Goal: Navigation & Orientation: Find specific page/section

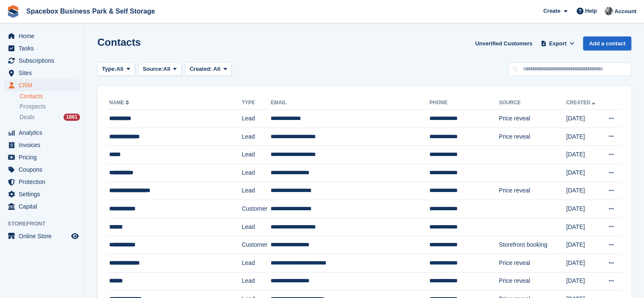
click at [294, 45] on div "Contacts Unverified Customers Export Export Contacts Export a CSV of all Contac…" at bounding box center [364, 48] width 534 height 24
click at [258, 46] on div "Contacts Unverified Customers Export Export Contacts Export a CSV of all Contac…" at bounding box center [364, 48] width 534 height 24
click at [48, 61] on span "Subscriptions" at bounding box center [44, 61] width 51 height 12
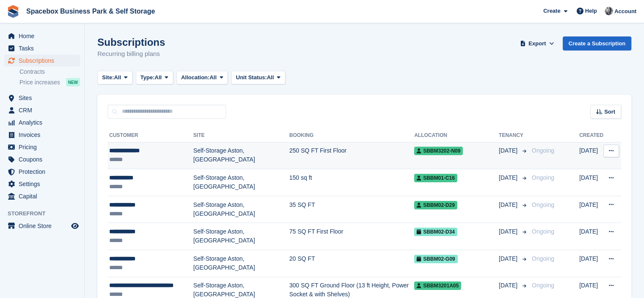
click at [199, 148] on td "Self-Storage Aston, [GEOGRAPHIC_DATA]" at bounding box center [242, 155] width 96 height 27
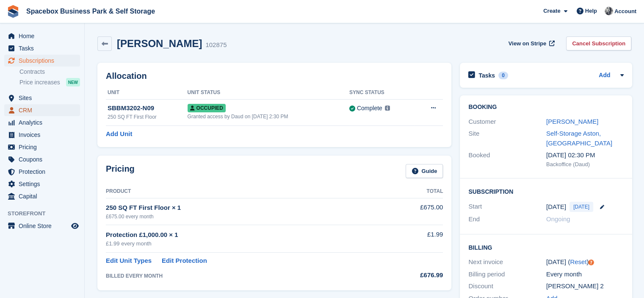
click at [38, 111] on span "CRM" at bounding box center [44, 110] width 51 height 12
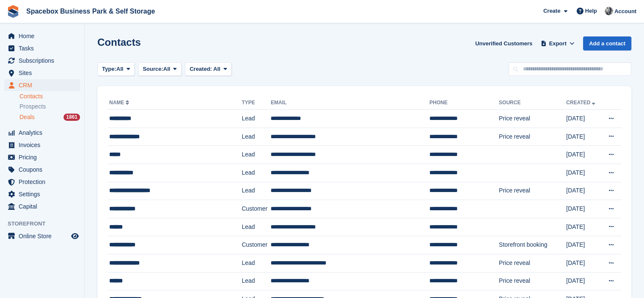
click at [34, 116] on span "Deals" at bounding box center [26, 117] width 15 height 8
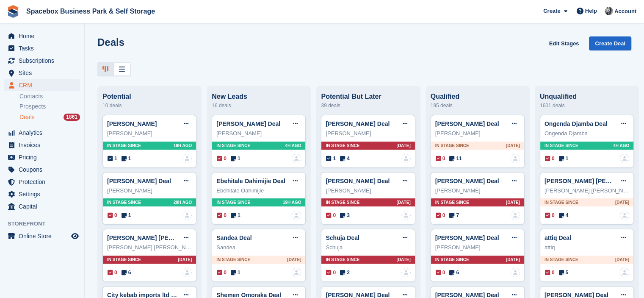
click at [205, 55] on div "Deals Edit Stages Create Deal" at bounding box center [364, 48] width 534 height 24
click at [236, 52] on div "Deals Edit Stages Create Deal" at bounding box center [364, 48] width 534 height 24
